Goal: Task Accomplishment & Management: Complete application form

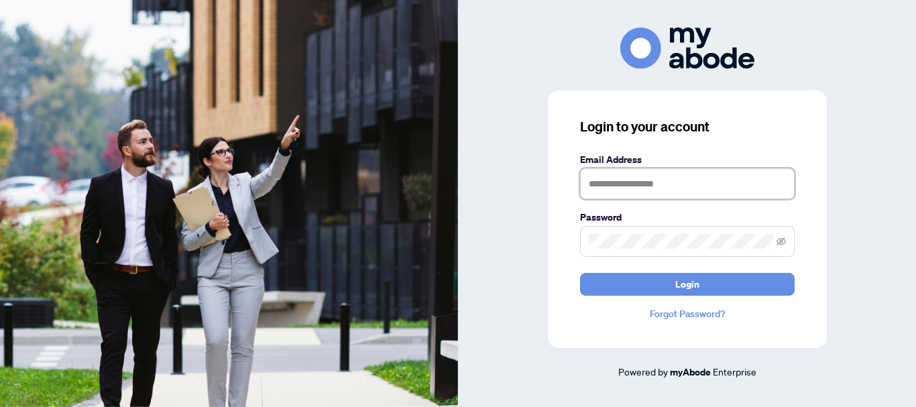
click at [595, 180] on input "text" at bounding box center [687, 183] width 215 height 31
type input "**********"
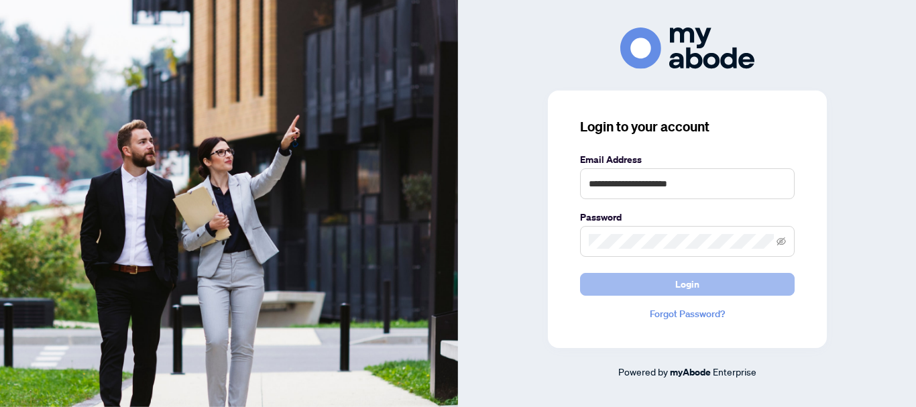
click at [623, 286] on button "Login" at bounding box center [687, 284] width 215 height 23
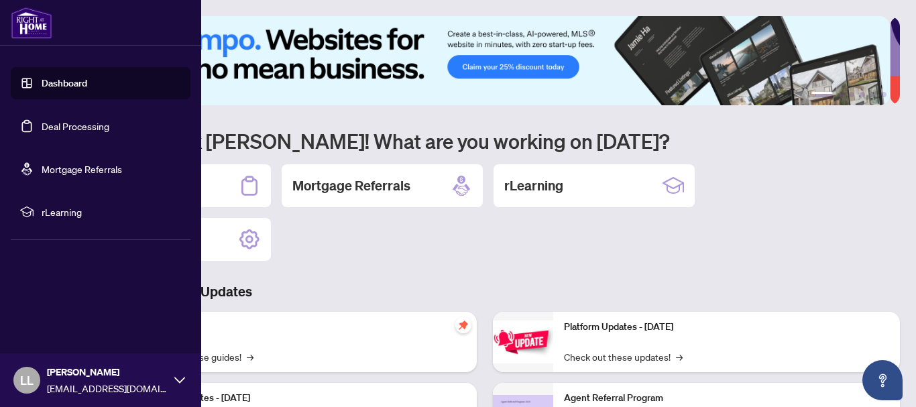
click at [42, 127] on link "Deal Processing" at bounding box center [76, 126] width 68 height 12
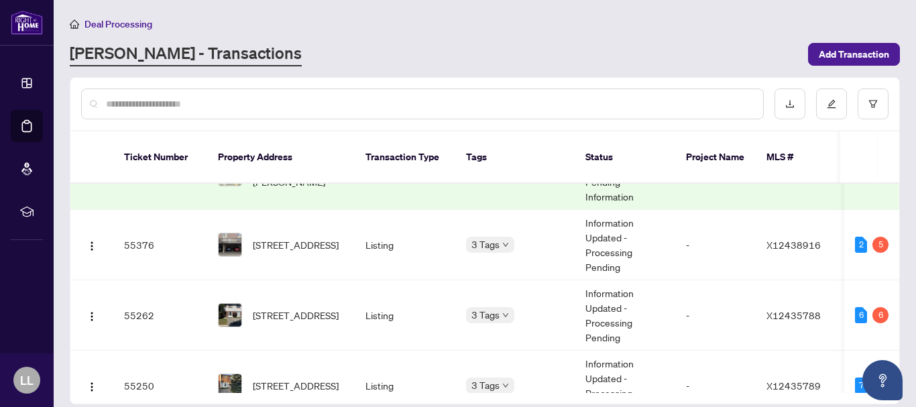
scroll to position [208, 0]
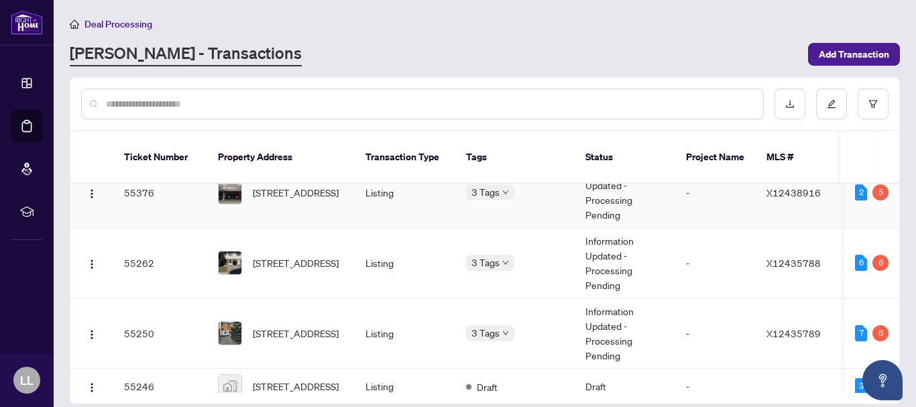
click at [139, 180] on td "55376" at bounding box center [160, 193] width 94 height 70
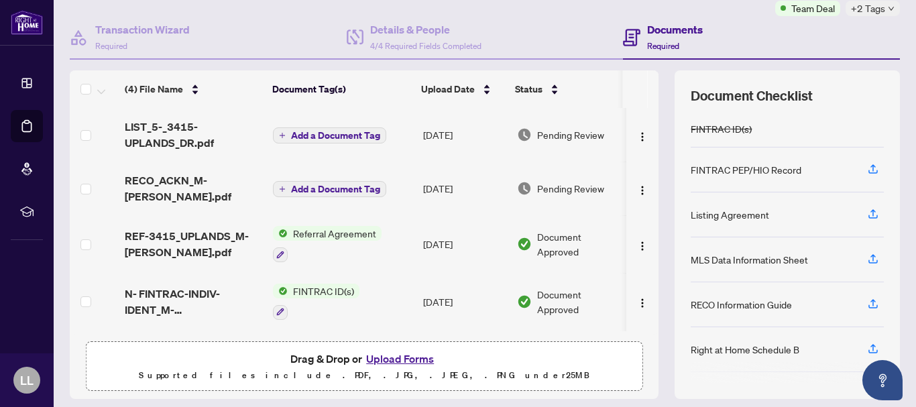
scroll to position [113, 0]
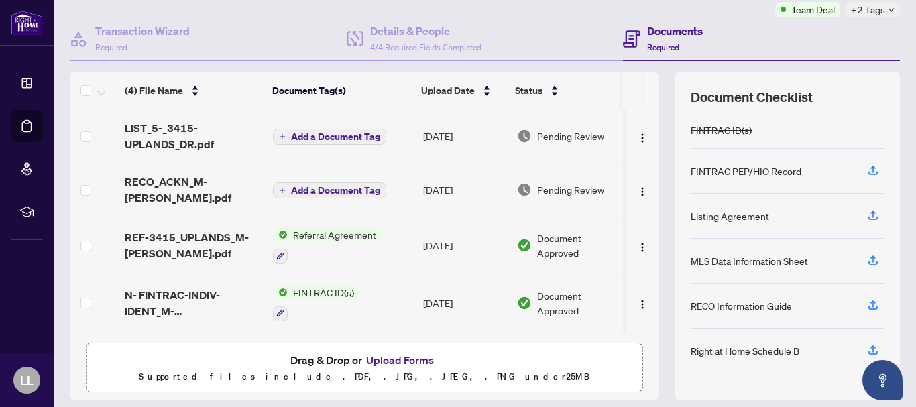
click at [417, 359] on button "Upload Forms" at bounding box center [400, 359] width 76 height 17
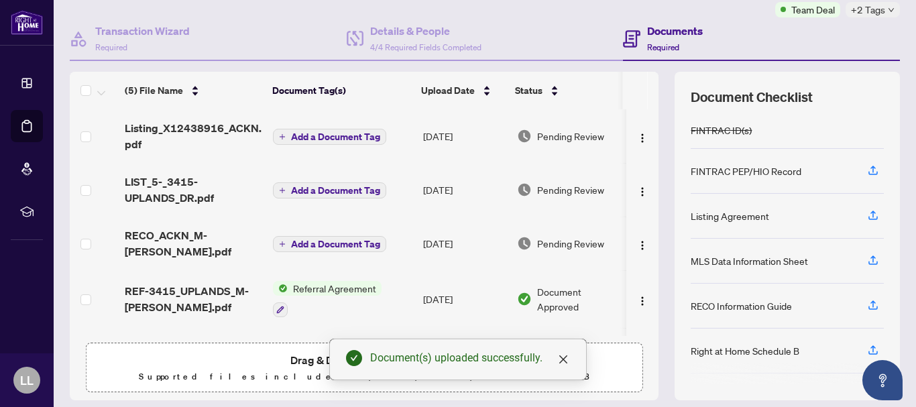
scroll to position [0, 0]
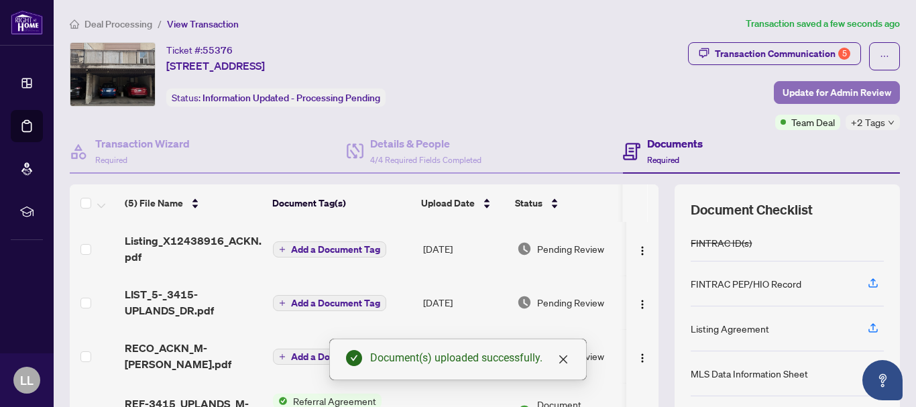
click at [830, 97] on span "Update for Admin Review" at bounding box center [837, 92] width 109 height 21
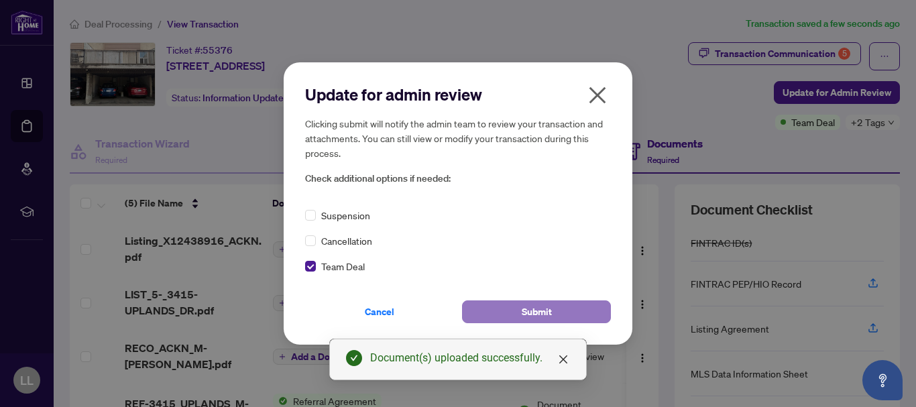
click at [490, 310] on button "Submit" at bounding box center [536, 311] width 149 height 23
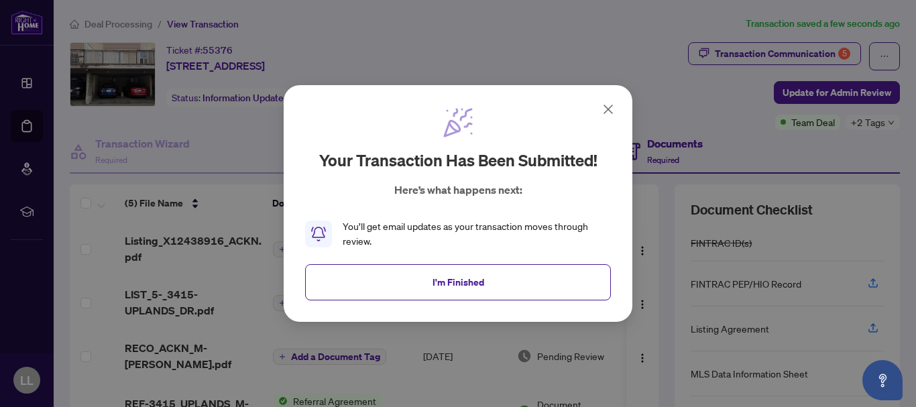
click at [28, 123] on div "Your transaction has been submitted! Here’s what happens next: You’ll get email…" at bounding box center [458, 203] width 916 height 407
click at [612, 108] on icon at bounding box center [608, 109] width 16 height 16
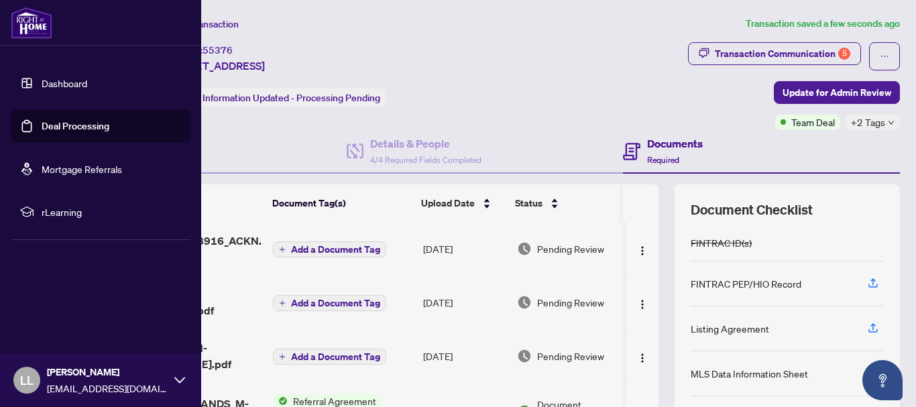
click at [42, 129] on link "Deal Processing" at bounding box center [76, 126] width 68 height 12
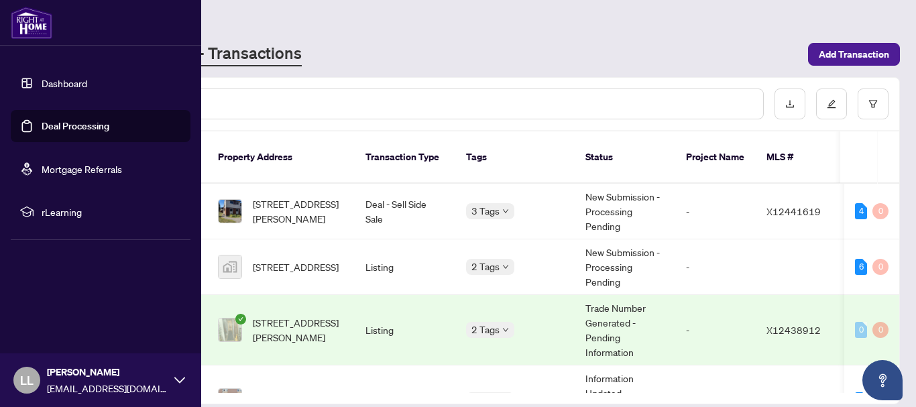
click at [79, 121] on link "Deal Processing" at bounding box center [76, 126] width 68 height 12
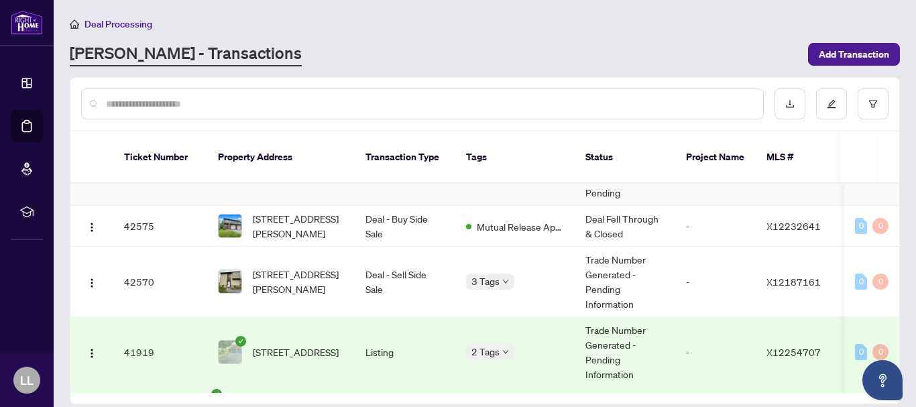
scroll to position [915, 0]
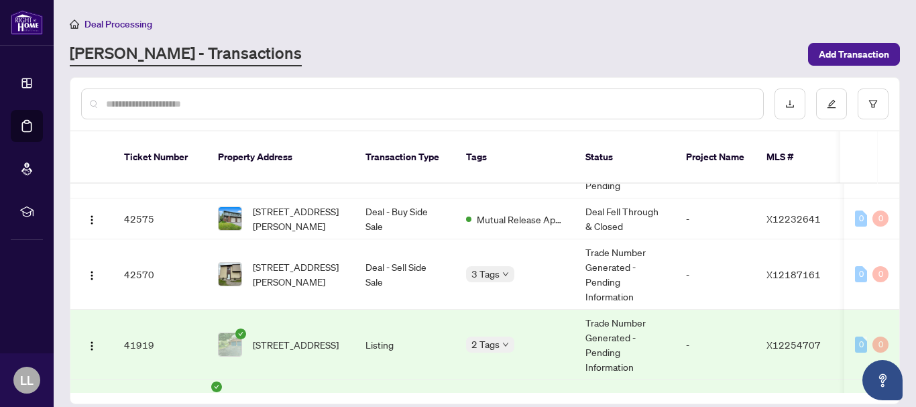
click at [130, 333] on td "41919" at bounding box center [160, 345] width 94 height 70
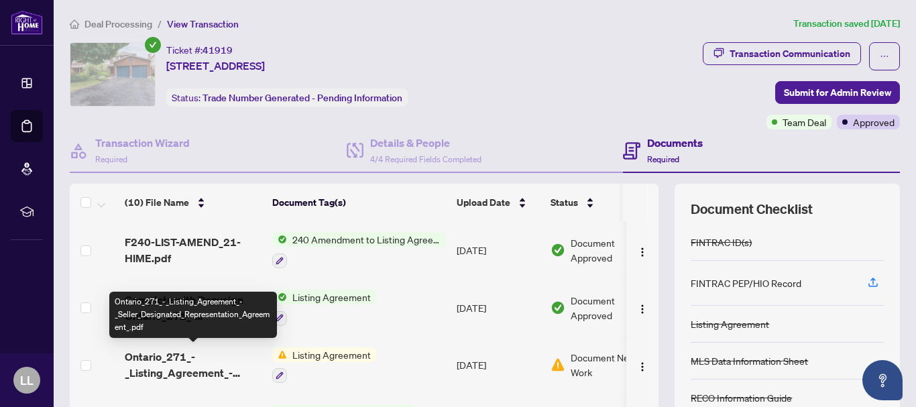
click at [162, 355] on span "Ontario_271_-_Listing_Agreement_-_Seller_Designated_Representation_Agreement_.p…" at bounding box center [193, 365] width 137 height 32
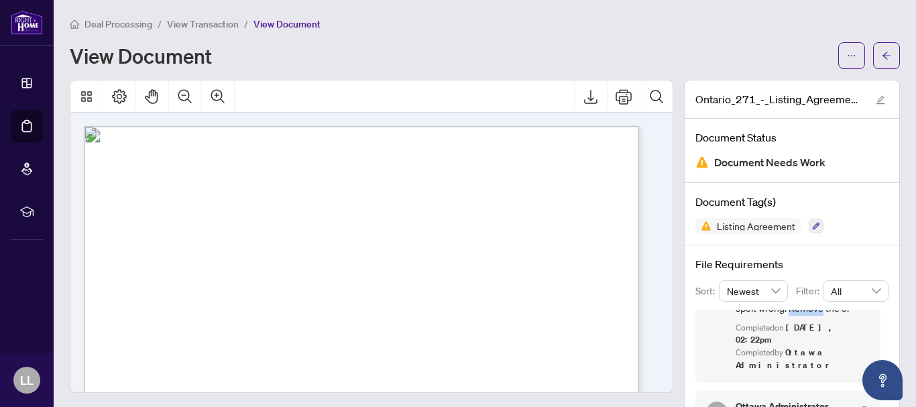
scroll to position [105, 0]
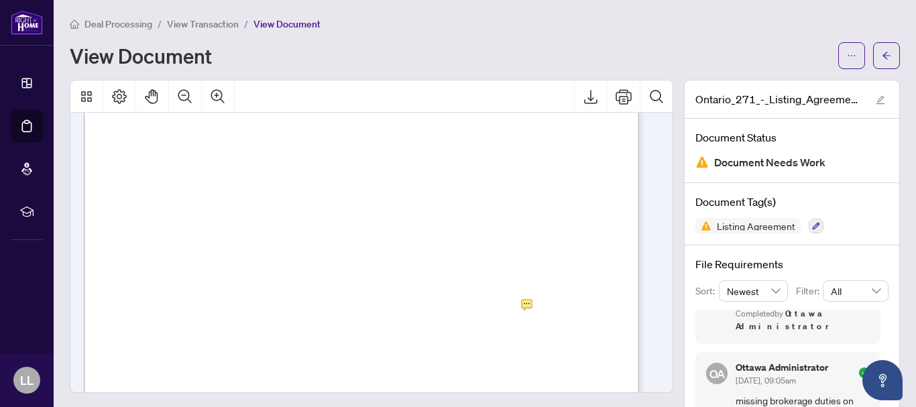
scroll to position [2297, 0]
click at [616, 99] on icon "Print" at bounding box center [624, 96] width 16 height 15
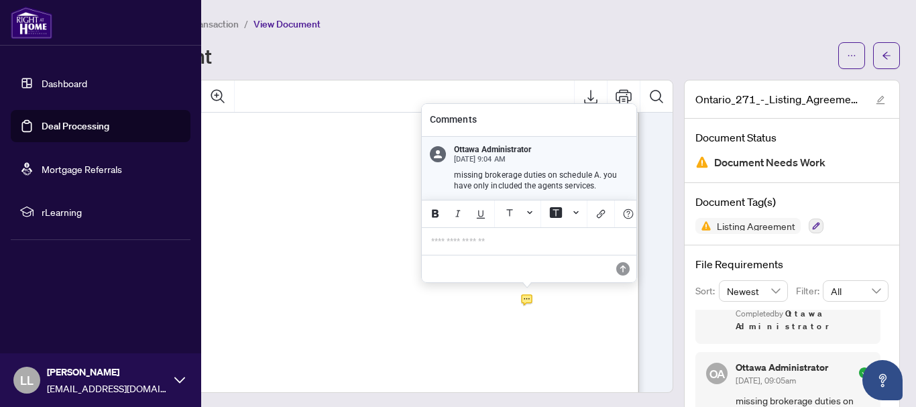
click at [50, 126] on link "Deal Processing" at bounding box center [76, 126] width 68 height 12
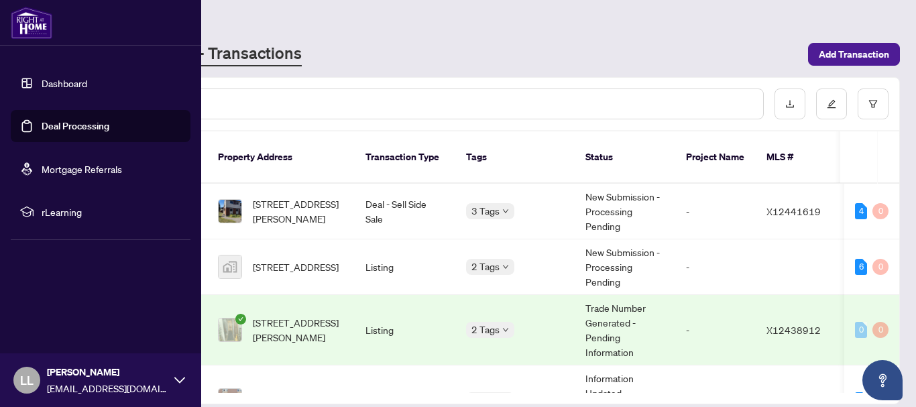
click at [42, 126] on link "Deal Processing" at bounding box center [76, 126] width 68 height 12
click at [54, 83] on link "Dashboard" at bounding box center [65, 83] width 46 height 12
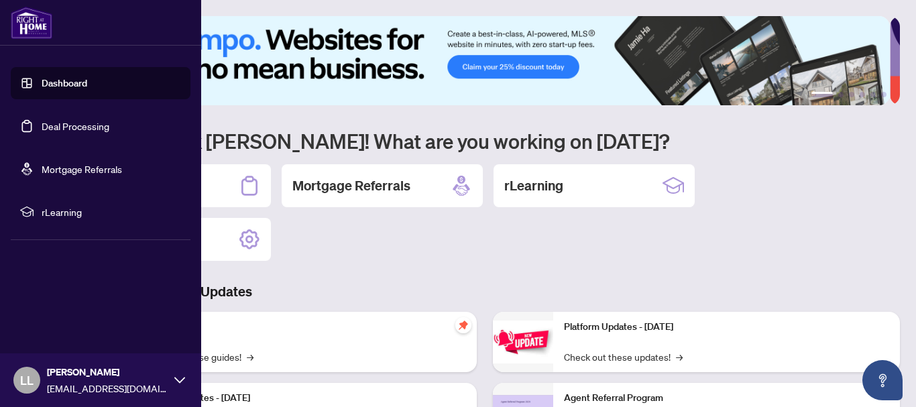
click at [42, 125] on link "Deal Processing" at bounding box center [76, 126] width 68 height 12
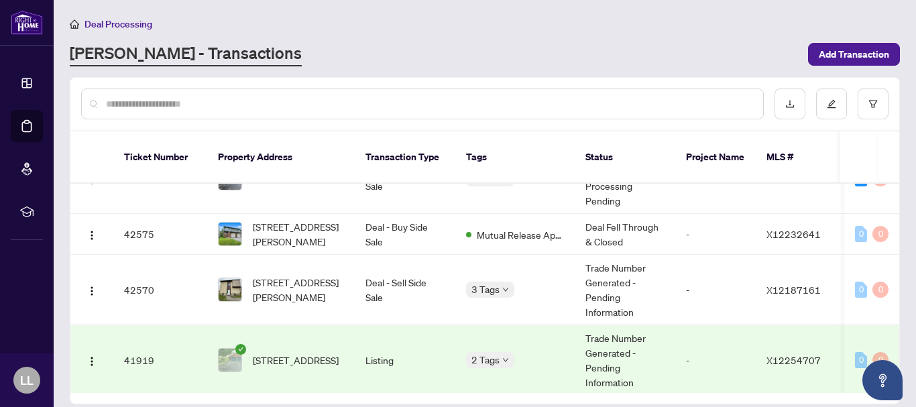
scroll to position [901, 0]
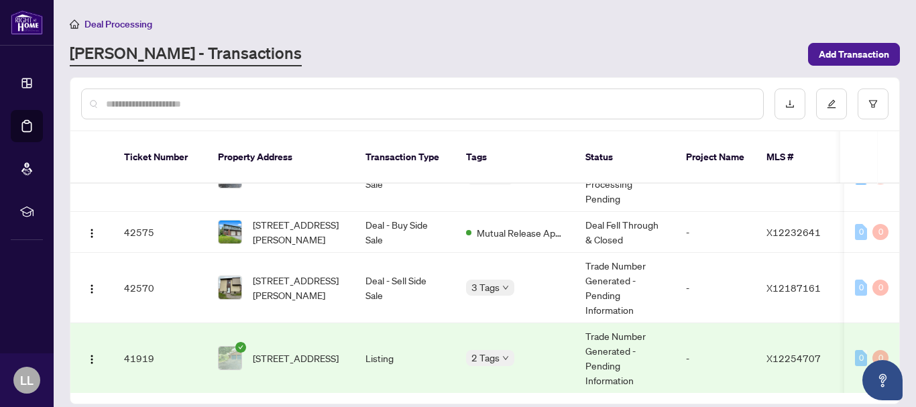
click at [145, 351] on td "41919" at bounding box center [160, 358] width 94 height 70
